Goal: Check status: Check status

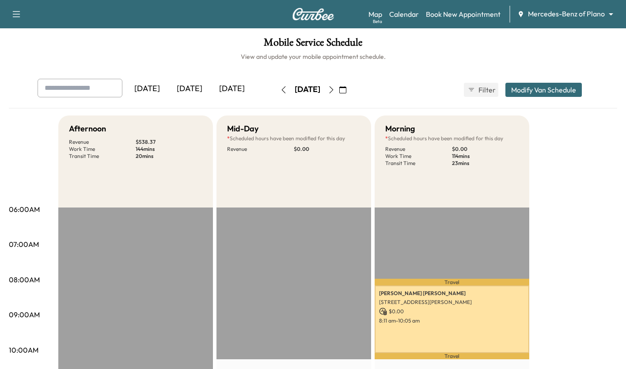
click at [335, 89] on icon "button" at bounding box center [331, 89] width 7 height 7
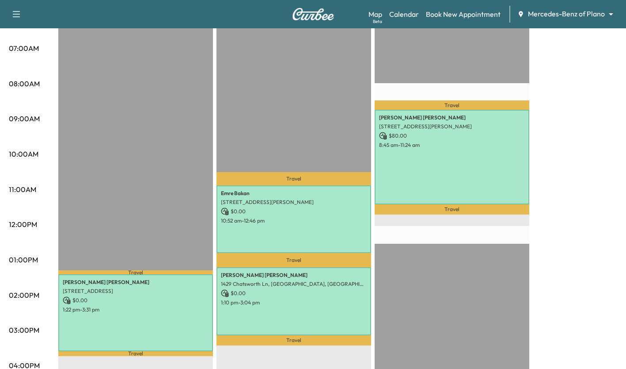
scroll to position [196, 0]
click at [468, 148] on div "[PERSON_NAME] [STREET_ADDRESS][PERSON_NAME] $ 80.00 8:45 am - 11:24 am" at bounding box center [452, 157] width 155 height 95
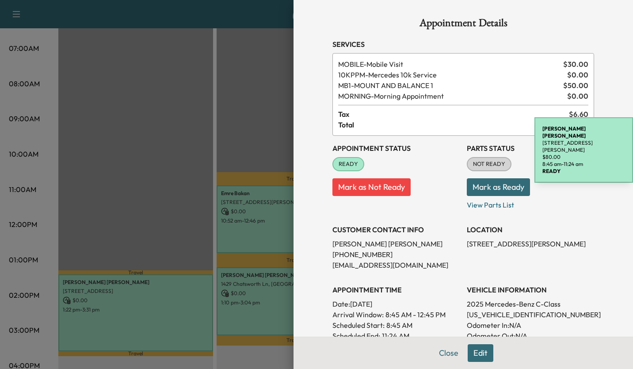
click at [242, 106] on div at bounding box center [316, 184] width 633 height 369
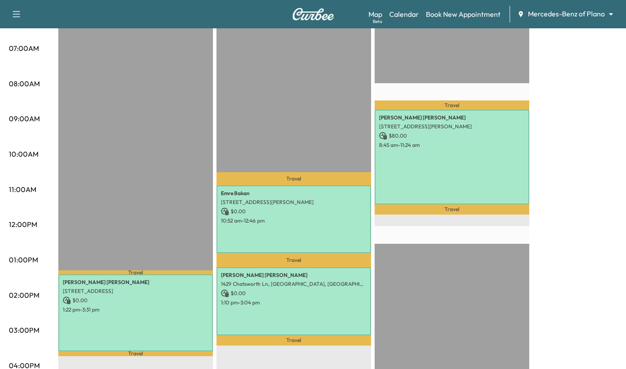
click at [503, 230] on div "Travel [PERSON_NAME] [STREET_ADDRESS][PERSON_NAME] $ 80.00 8:45 am - 11:24 am T…" at bounding box center [452, 296] width 155 height 571
click at [586, 266] on div "Afternoon * Scheduled hours have been modified for this day Revenue $ 0.00 Work…" at bounding box center [337, 251] width 559 height 663
click at [567, 226] on div "Afternoon * Scheduled hours have been modified for this day Revenue $ 0.00 Work…" at bounding box center [337, 251] width 559 height 663
click at [573, 257] on div "Afternoon * Scheduled hours have been modified for this day Revenue $ 0.00 Work…" at bounding box center [337, 251] width 559 height 663
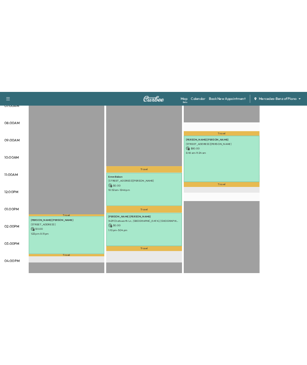
scroll to position [219, 0]
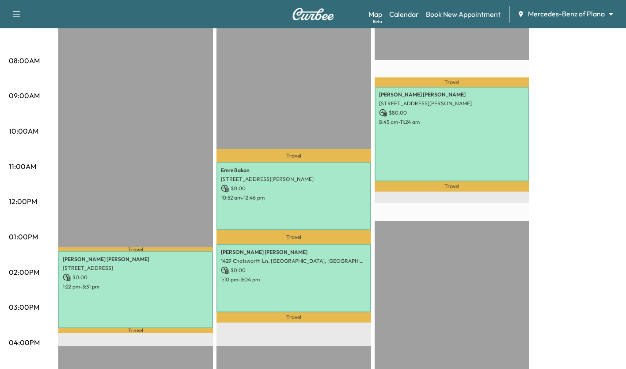
click at [589, 156] on div "Afternoon * Scheduled hours have been modified for this day Revenue $ 0.00 Work…" at bounding box center [337, 228] width 559 height 663
click at [433, 152] on div "[PERSON_NAME] [STREET_ADDRESS][PERSON_NAME] $ 80.00 8:45 am - 11:24 am" at bounding box center [452, 134] width 155 height 95
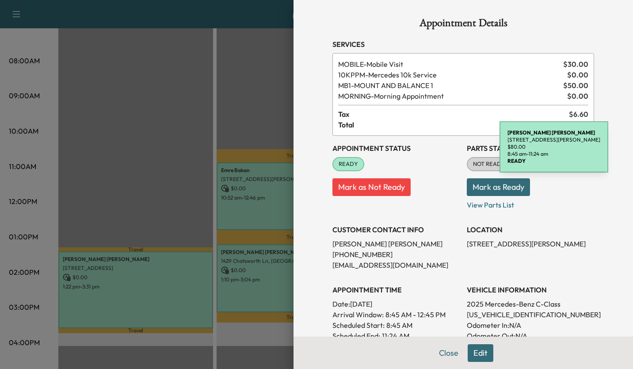
click at [204, 77] on div at bounding box center [316, 184] width 633 height 369
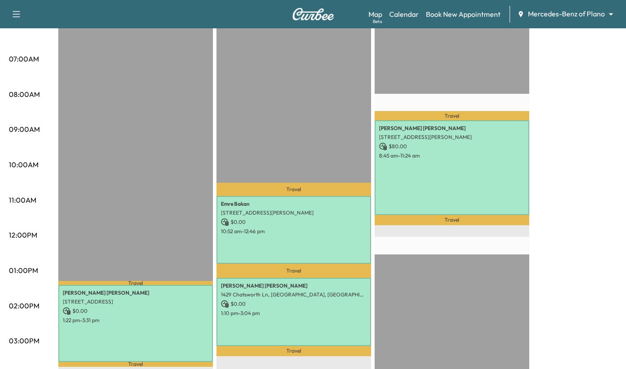
scroll to position [187, 0]
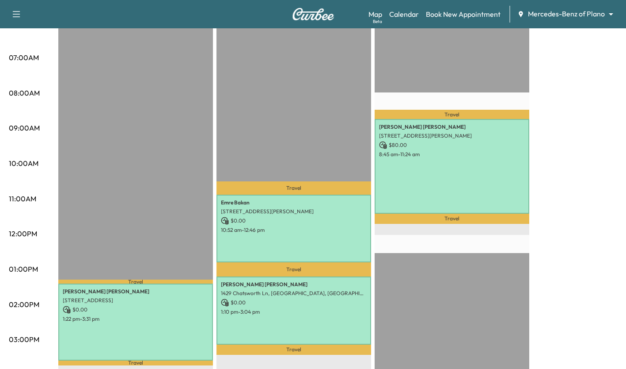
click at [504, 149] on div "[PERSON_NAME] [STREET_ADDRESS][PERSON_NAME] $ 80.00 8:45 am - 11:24 am" at bounding box center [452, 166] width 155 height 95
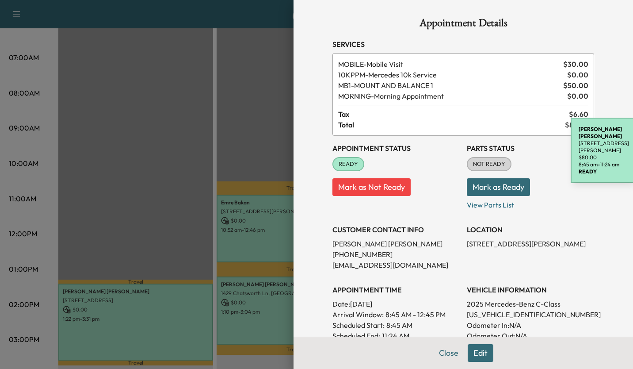
click at [200, 77] on div at bounding box center [316, 184] width 633 height 369
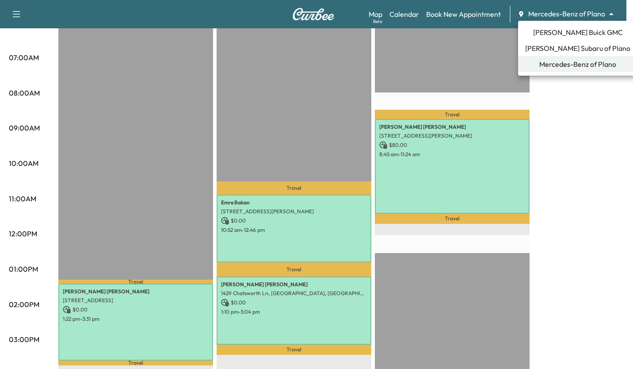
click at [572, 31] on span "[PERSON_NAME] Buick GMC" at bounding box center [578, 32] width 90 height 11
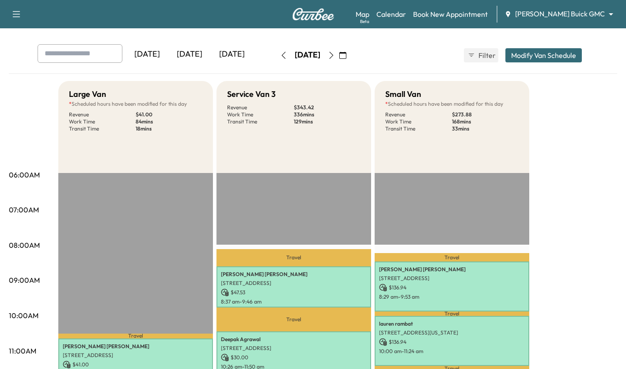
scroll to position [0, 0]
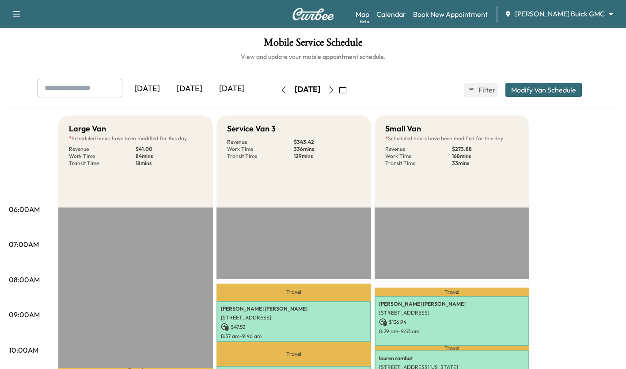
click at [575, 18] on body "Support Log Out Map Beta Calendar Book New Appointment [PERSON_NAME] Buick GMC …" at bounding box center [313, 184] width 626 height 369
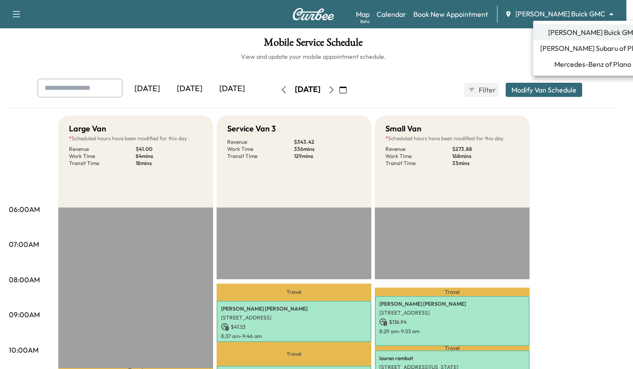
click at [563, 67] on span "Mercedes-Benz of Plano" at bounding box center [592, 64] width 77 height 11
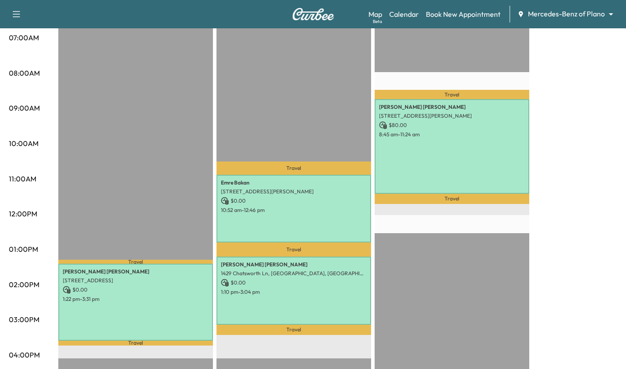
scroll to position [200, 0]
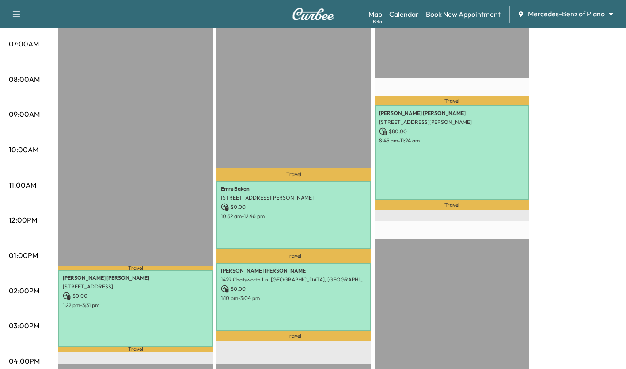
click at [282, 205] on p "$ 0.00" at bounding box center [294, 207] width 146 height 8
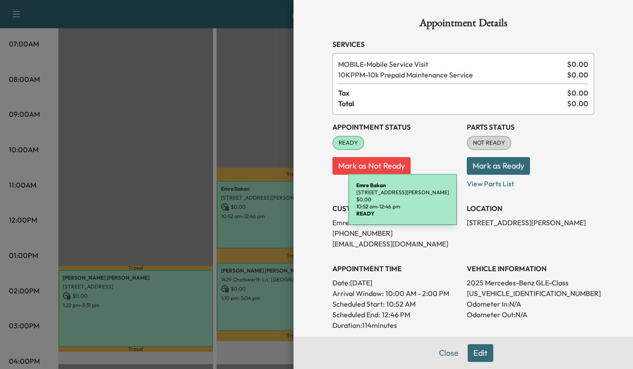
click at [170, 131] on div at bounding box center [316, 184] width 633 height 369
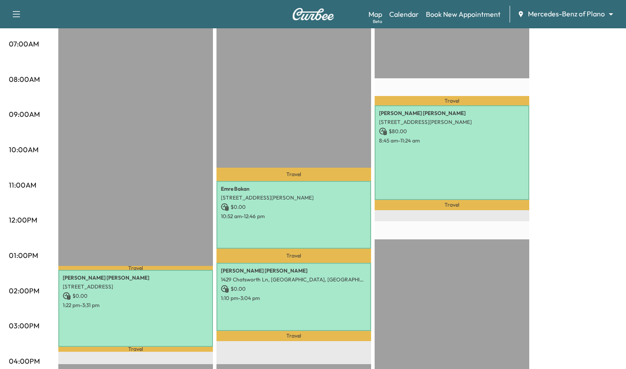
click at [288, 294] on p "1:10 pm - 3:04 pm" at bounding box center [294, 297] width 146 height 7
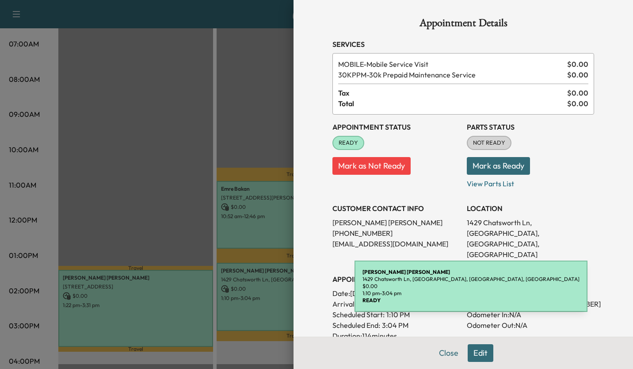
click at [145, 170] on div at bounding box center [316, 184] width 633 height 369
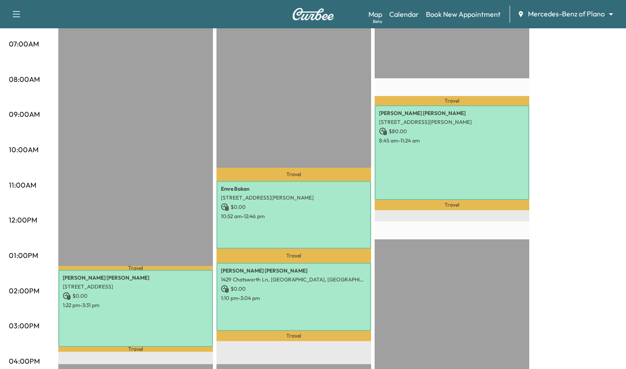
click at [164, 306] on div "[PERSON_NAME] [STREET_ADDRESS] $ 0.00 1:22 pm - 3:31 pm" at bounding box center [135, 308] width 155 height 77
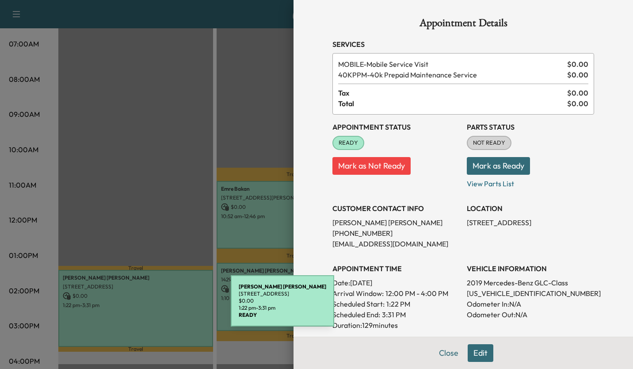
click at [139, 162] on div at bounding box center [316, 184] width 633 height 369
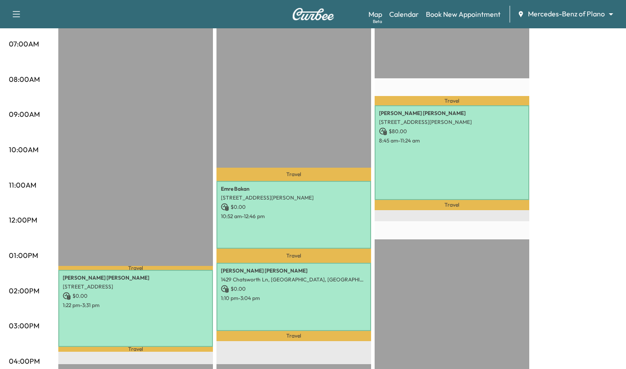
click at [164, 316] on div "[PERSON_NAME] [STREET_ADDRESS] $ 0.00 1:22 pm - 3:31 pm" at bounding box center [135, 308] width 155 height 77
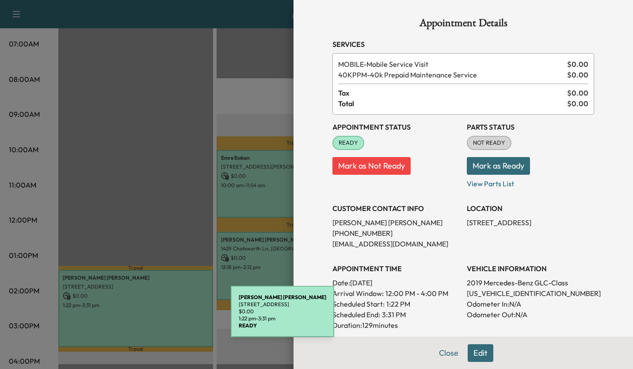
click at [155, 169] on div at bounding box center [316, 184] width 633 height 369
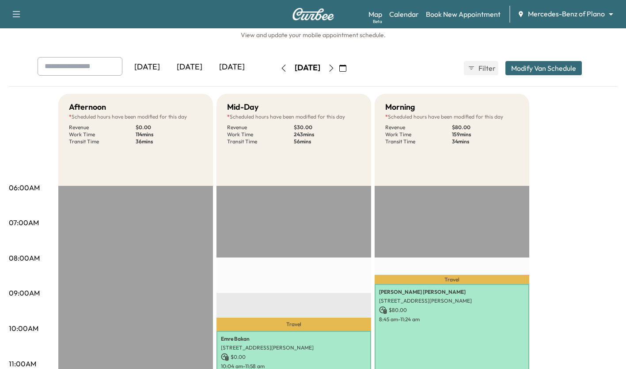
scroll to position [22, 0]
click at [335, 68] on icon "button" at bounding box center [331, 68] width 7 height 7
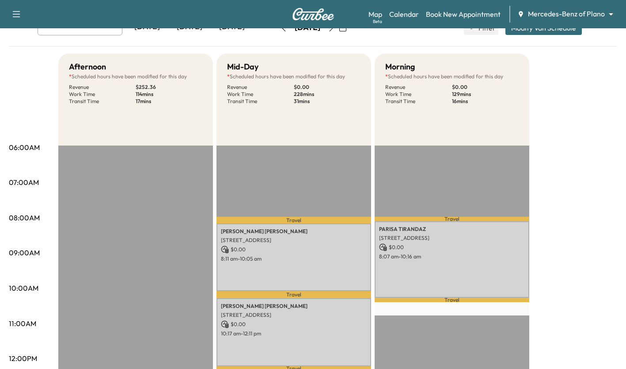
scroll to position [34, 0]
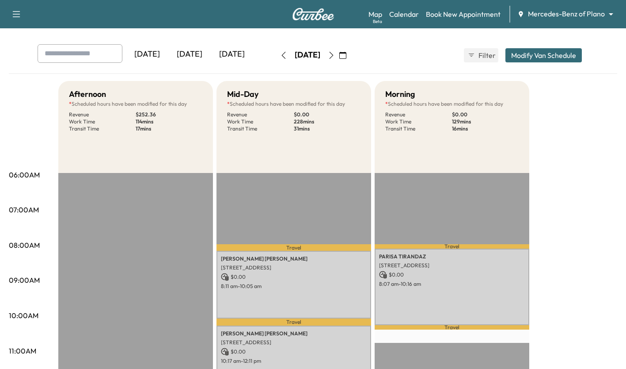
click at [333, 58] on icon "button" at bounding box center [331, 55] width 4 height 7
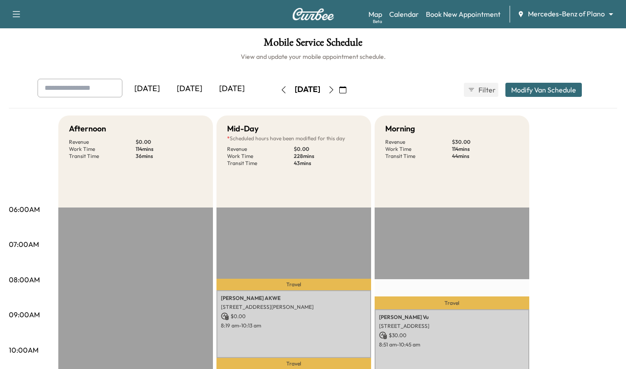
click at [335, 90] on icon "button" at bounding box center [331, 89] width 7 height 7
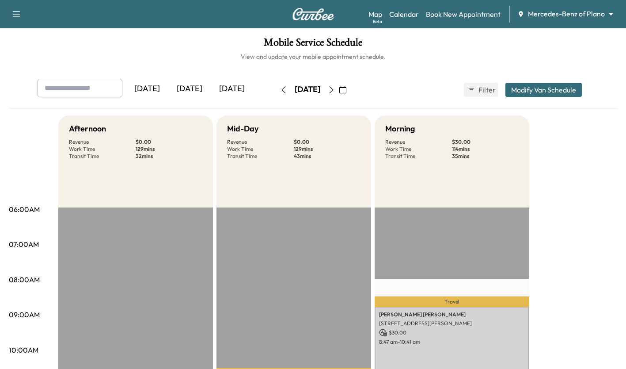
click at [282, 86] on icon "button" at bounding box center [284, 89] width 4 height 7
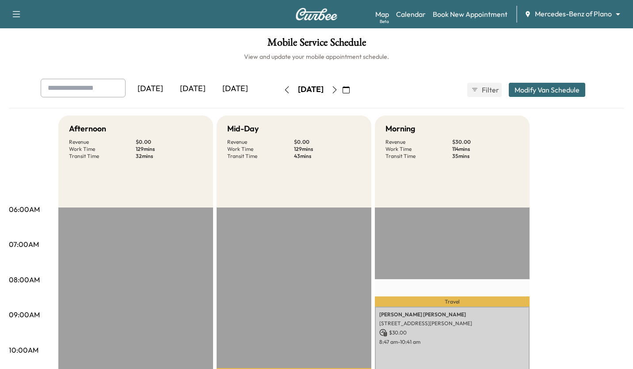
click at [283, 92] on icon "button" at bounding box center [286, 89] width 7 height 7
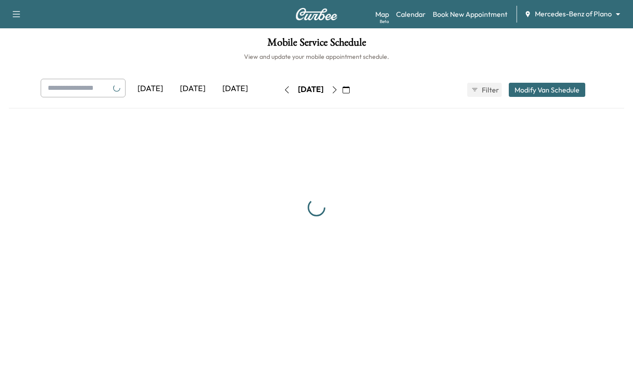
click at [283, 90] on icon "button" at bounding box center [286, 89] width 7 height 7
click at [283, 89] on icon "button" at bounding box center [286, 89] width 7 height 7
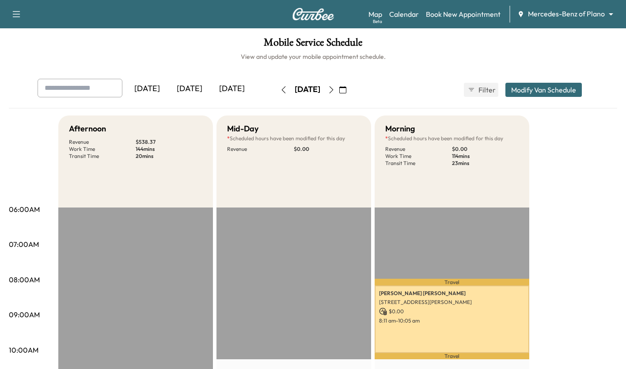
click at [335, 89] on icon "button" at bounding box center [331, 89] width 7 height 7
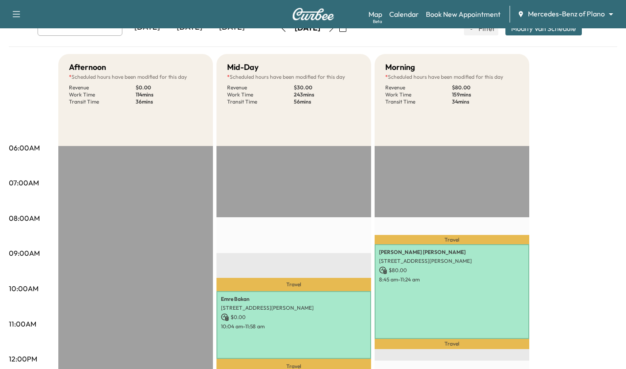
scroll to position [15, 0]
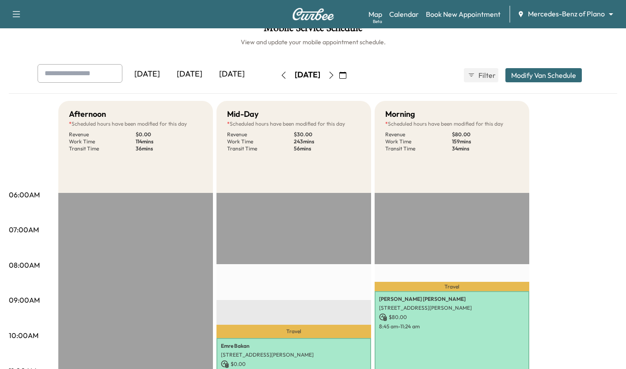
click at [335, 74] on icon "button" at bounding box center [331, 75] width 7 height 7
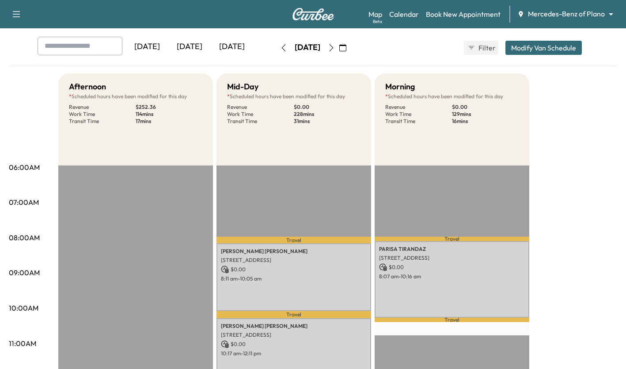
scroll to position [5, 0]
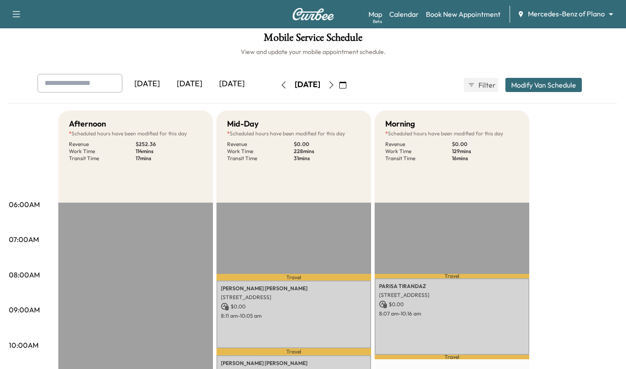
click at [335, 85] on icon "button" at bounding box center [331, 84] width 7 height 7
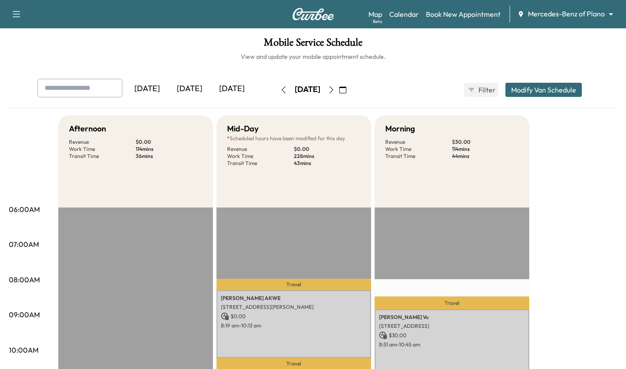
click at [335, 90] on icon "button" at bounding box center [331, 89] width 7 height 7
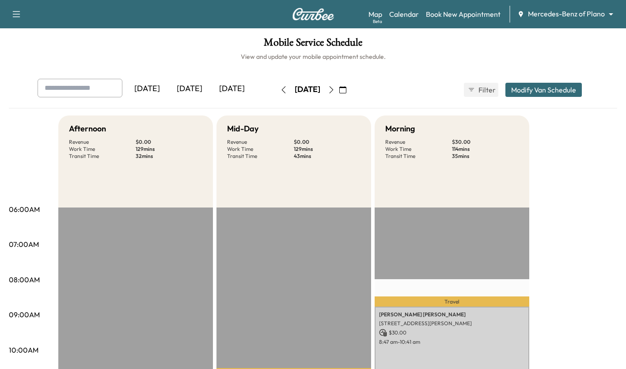
click at [280, 90] on icon "button" at bounding box center [283, 89] width 7 height 7
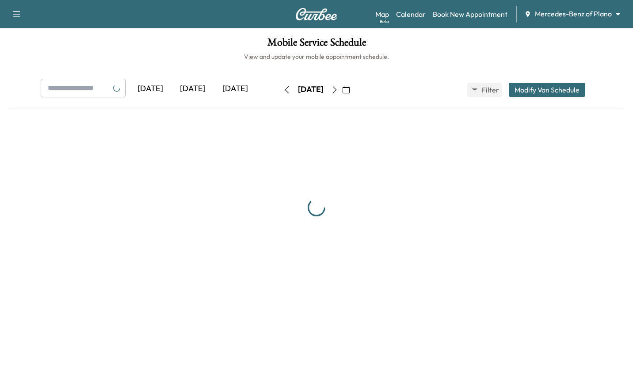
click at [279, 99] on div "[DATE] September 2025 S M T W T F S 31 1 2 3 4 5 6 7 8 9 10 11 12 13 14 15 16 1…" at bounding box center [316, 90] width 74 height 28
click at [283, 88] on icon "button" at bounding box center [286, 89] width 7 height 7
click at [283, 89] on icon "button" at bounding box center [286, 89] width 7 height 7
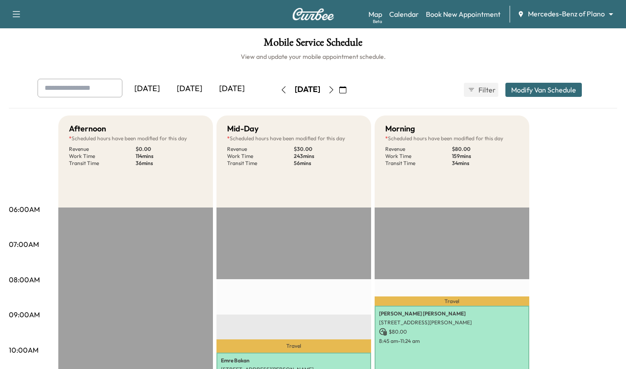
click at [280, 90] on icon "button" at bounding box center [283, 89] width 7 height 7
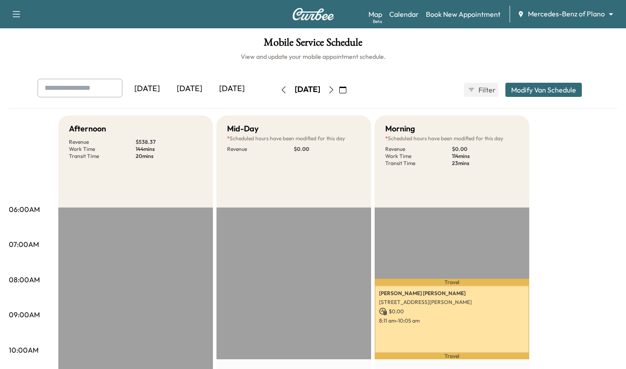
click at [335, 92] on icon "button" at bounding box center [331, 89] width 7 height 7
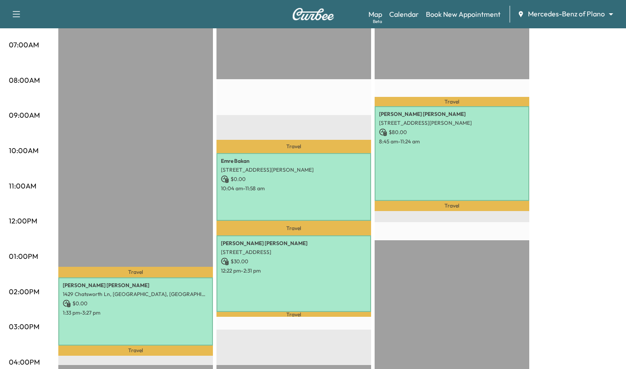
scroll to position [210, 0]
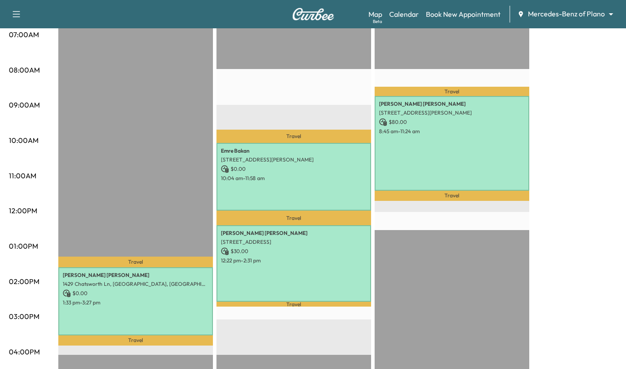
click at [292, 264] on div "[PERSON_NAME] [STREET_ADDRESS] $ 30.00 12:22 pm - 2:31 pm" at bounding box center [294, 263] width 155 height 77
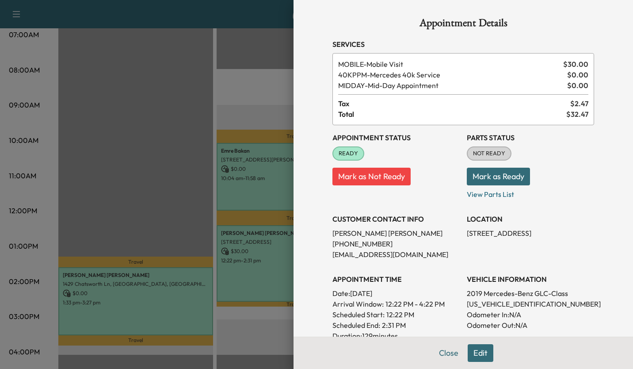
click at [145, 160] on div at bounding box center [316, 184] width 633 height 369
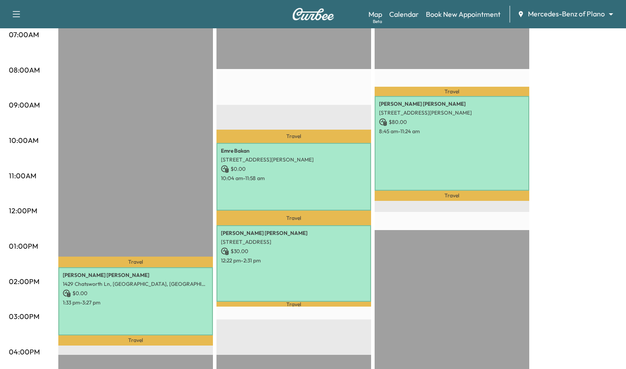
click at [143, 303] on div "[PERSON_NAME] 1429 Chatsworth Ln, [GEOGRAPHIC_DATA], TX 75075, [GEOGRAPHIC_DATA…" at bounding box center [135, 301] width 155 height 68
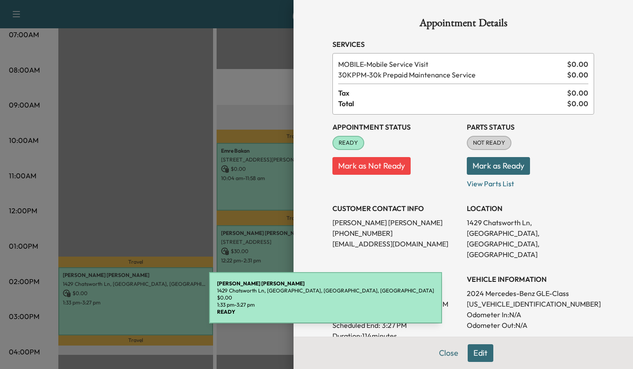
click at [159, 189] on div at bounding box center [316, 184] width 633 height 369
